Goal: Transaction & Acquisition: Book appointment/travel/reservation

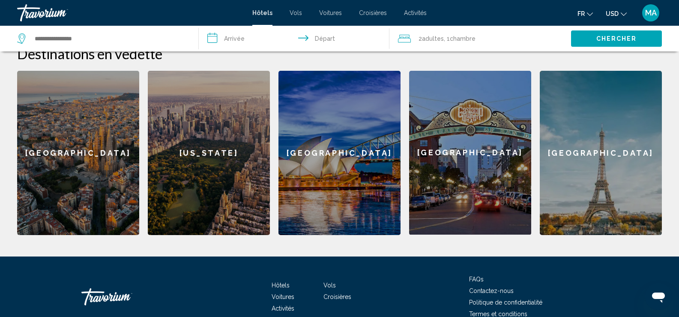
scroll to position [381, 0]
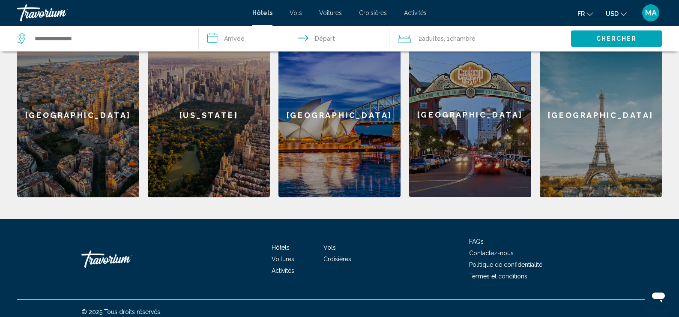
click at [615, 17] on span "USD" at bounding box center [612, 13] width 13 height 7
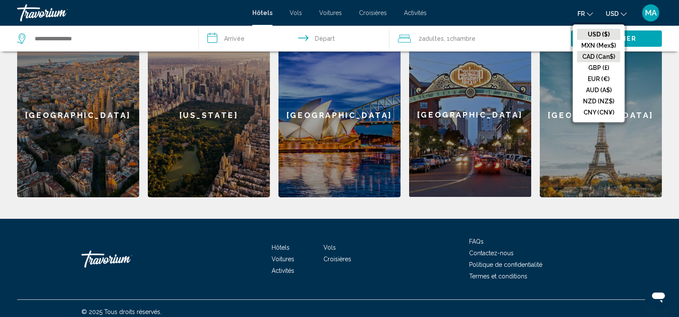
click at [600, 60] on button "CAD (Can$)" at bounding box center [598, 56] width 43 height 11
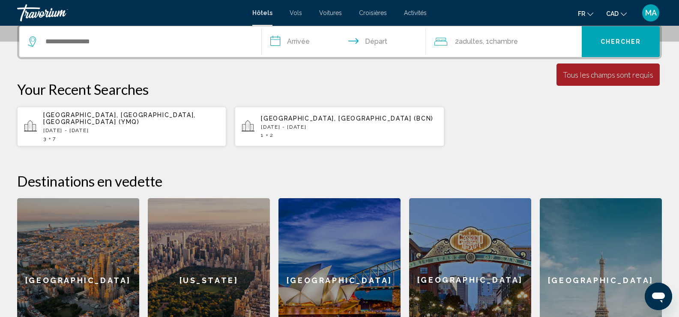
scroll to position [209, 0]
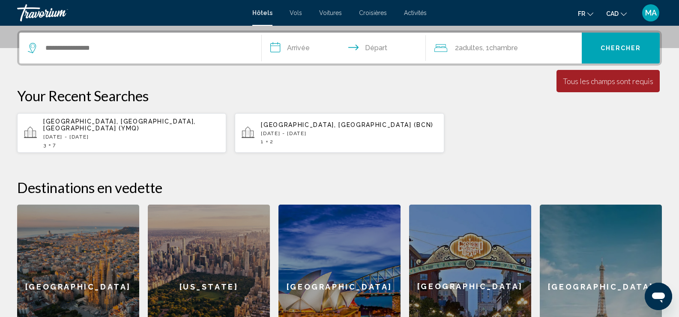
click at [80, 241] on div "[GEOGRAPHIC_DATA]" at bounding box center [78, 286] width 122 height 164
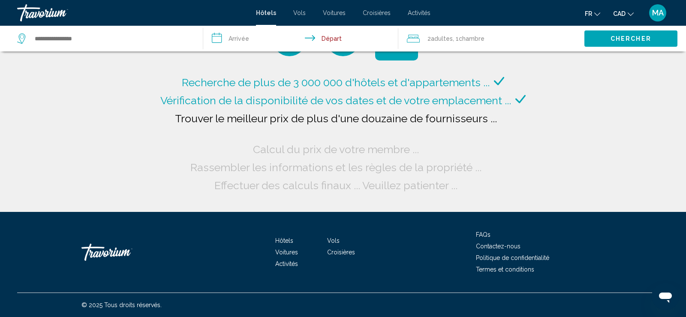
click at [97, 29] on div "Search widget" at bounding box center [105, 39] width 177 height 26
click at [91, 36] on input "Search widget" at bounding box center [112, 38] width 156 height 13
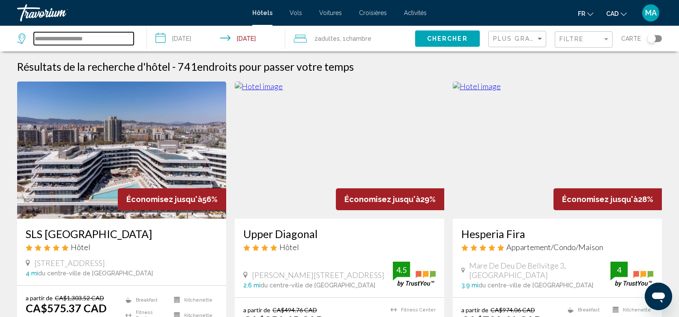
drag, startPoint x: 113, startPoint y: 41, endPoint x: 4, endPoint y: 37, distance: 108.9
click at [4, 37] on app-destination-search "**********" at bounding box center [73, 39] width 147 height 26
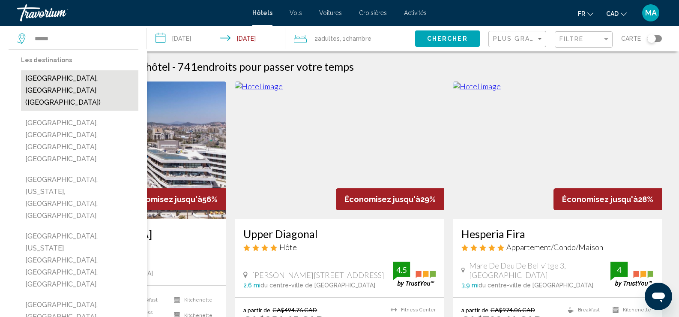
click at [68, 81] on button "[GEOGRAPHIC_DATA], [GEOGRAPHIC_DATA] ([GEOGRAPHIC_DATA])" at bounding box center [79, 90] width 117 height 40
type input "**********"
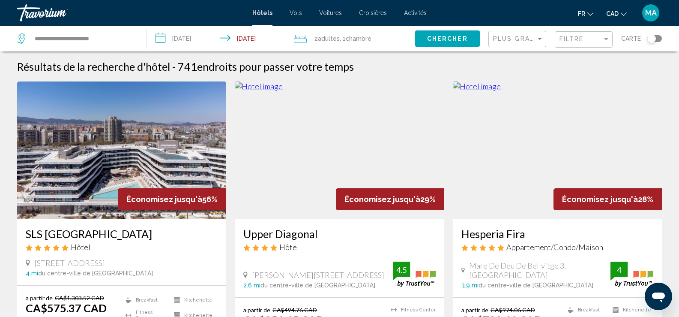
click at [195, 38] on input "**********" at bounding box center [218, 40] width 142 height 28
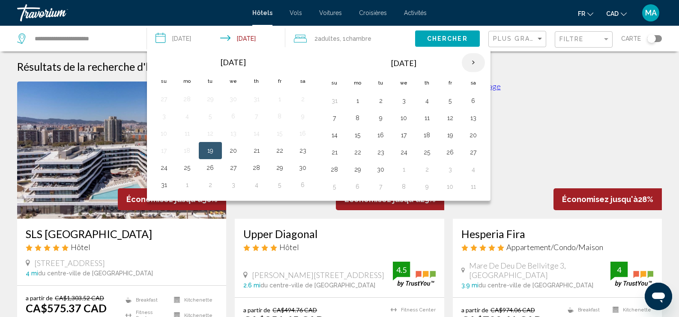
click at [474, 63] on th "Next month" at bounding box center [473, 62] width 23 height 19
click at [338, 137] on button "11" at bounding box center [335, 135] width 14 height 12
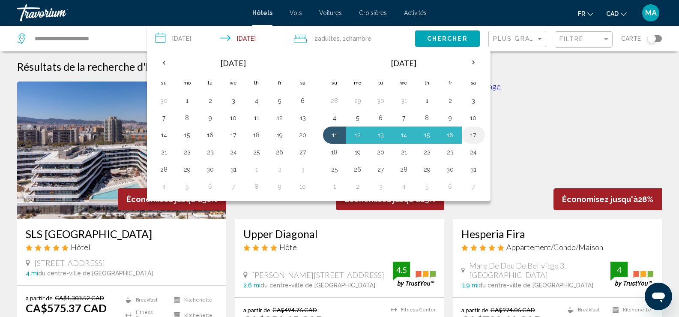
click at [474, 135] on button "17" at bounding box center [474, 135] width 14 height 12
type input "**********"
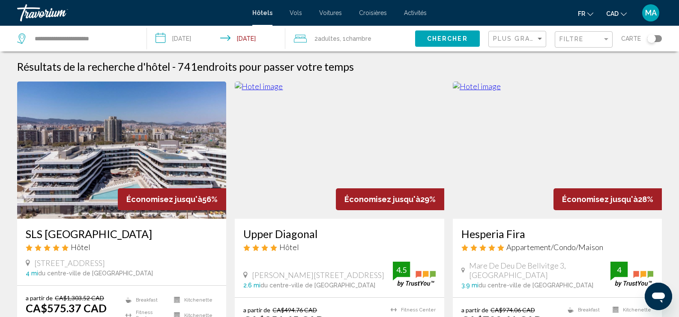
click at [465, 42] on button "Chercher" at bounding box center [447, 38] width 65 height 16
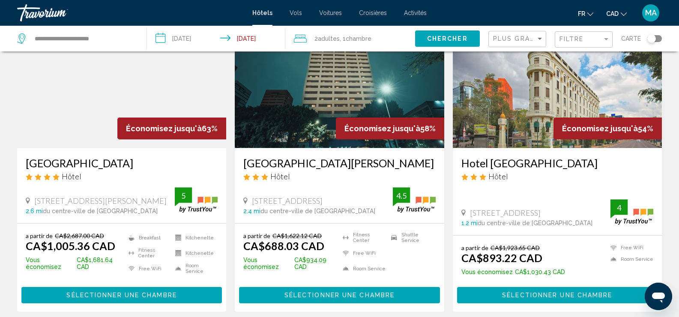
scroll to position [86, 0]
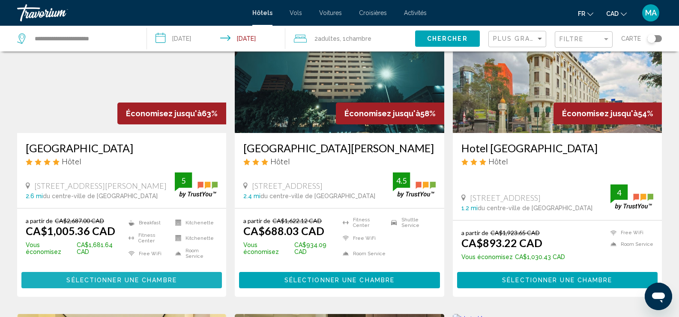
click at [119, 277] on span "Sélectionner une chambre" at bounding box center [121, 280] width 110 height 7
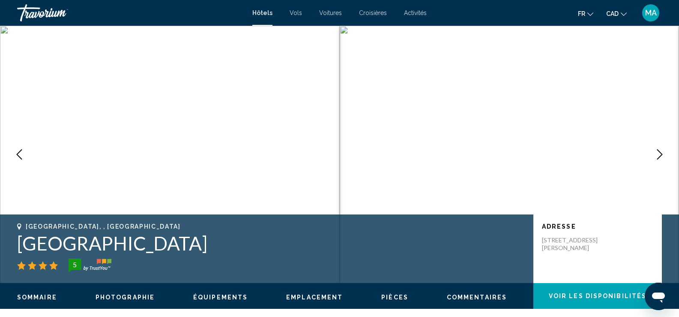
click at [659, 154] on icon "Next image" at bounding box center [660, 154] width 10 height 10
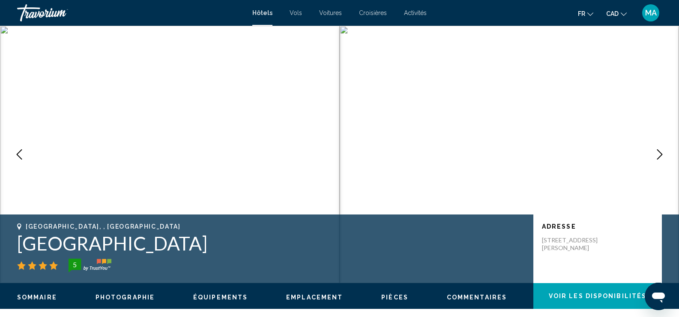
click at [659, 154] on icon "Next image" at bounding box center [660, 154] width 10 height 10
